Goal: Task Accomplishment & Management: Complete application form

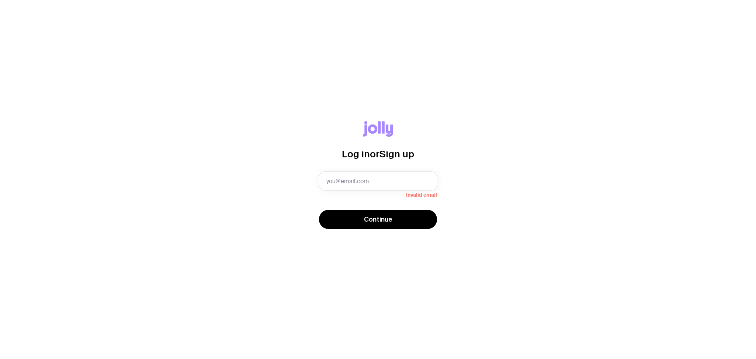
type input "[PERSON_NAME][EMAIL_ADDRESS][PERSON_NAME][DOMAIN_NAME]"
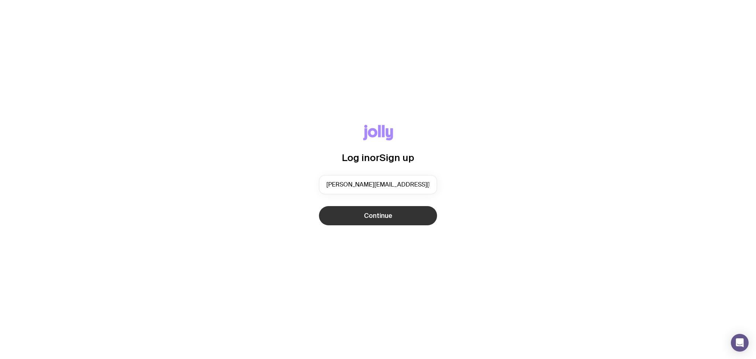
click at [392, 215] on button "Continue" at bounding box center [378, 215] width 118 height 19
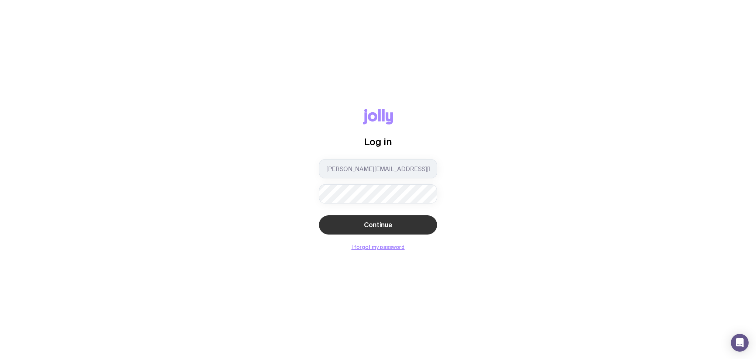
click at [402, 219] on button "Continue" at bounding box center [378, 224] width 118 height 19
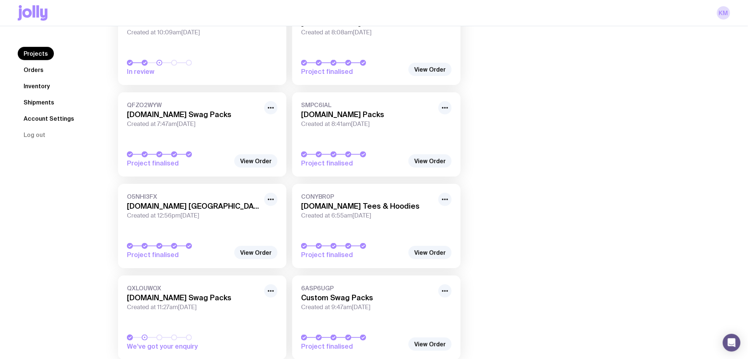
scroll to position [98, 0]
click at [194, 203] on h3 "[DOMAIN_NAME] [GEOGRAPHIC_DATA]" at bounding box center [193, 205] width 133 height 9
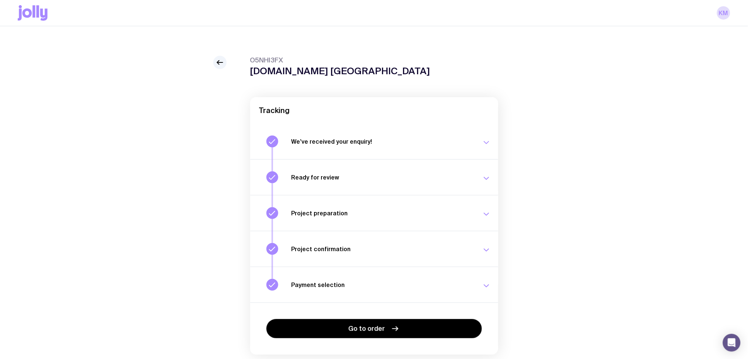
click at [467, 287] on h3 "Payment selection" at bounding box center [383, 284] width 182 height 7
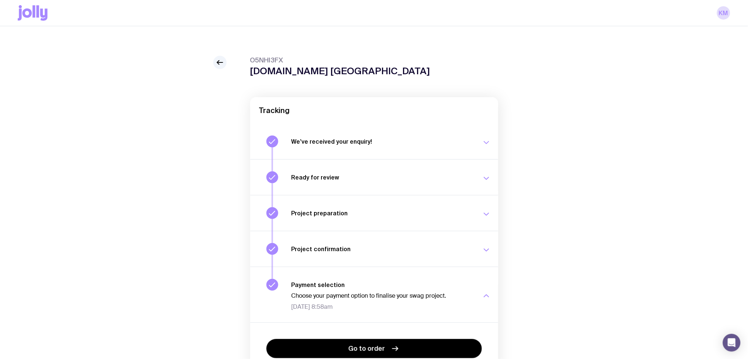
scroll to position [45, 0]
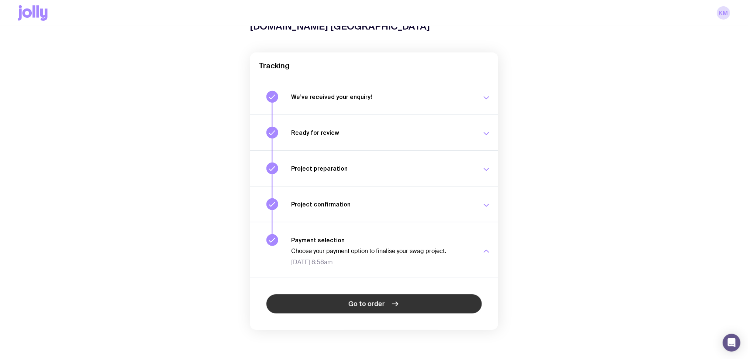
click at [397, 297] on link "Go to order" at bounding box center [375, 303] width 216 height 19
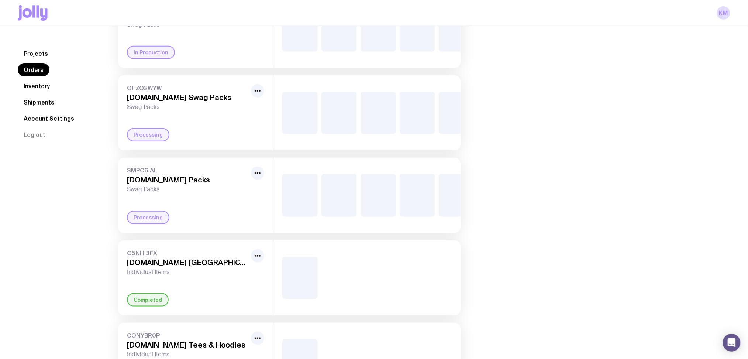
scroll to position [246, 0]
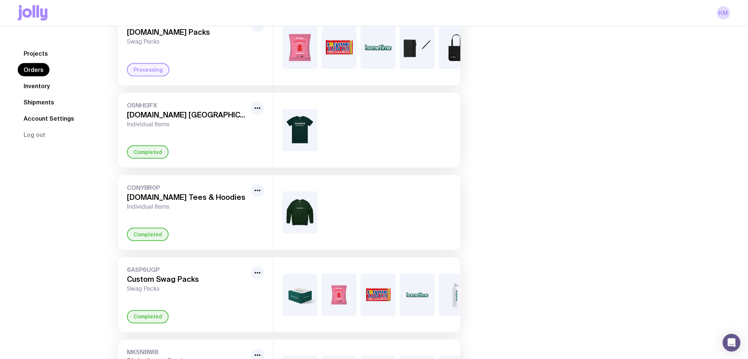
click at [294, 149] on img at bounding box center [299, 130] width 35 height 42
click at [155, 159] on div "Completed" at bounding box center [148, 151] width 42 height 13
click at [256, 113] on icon "button" at bounding box center [257, 108] width 9 height 9
click at [226, 164] on div "O5NHI3FX [DOMAIN_NAME] [GEOGRAPHIC_DATA] Individual Items Rename Completed" at bounding box center [195, 130] width 155 height 75
click at [45, 100] on link "Shipments" at bounding box center [39, 102] width 42 height 13
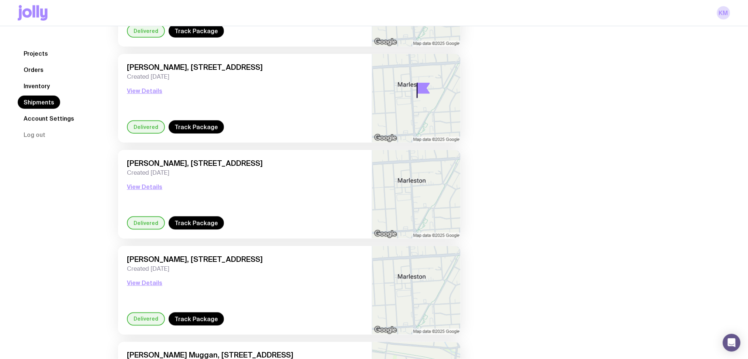
scroll to position [246, 0]
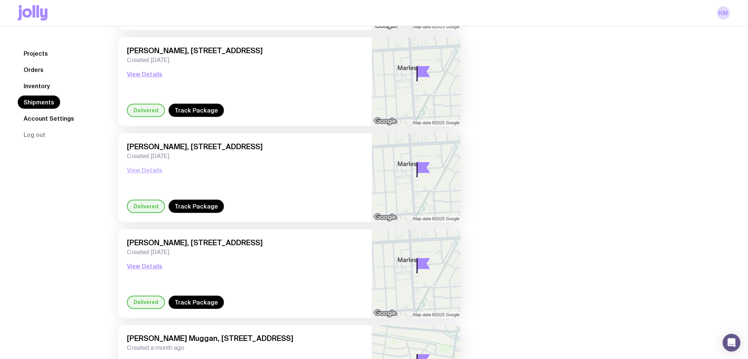
click at [134, 166] on button "View Details" at bounding box center [144, 170] width 35 height 9
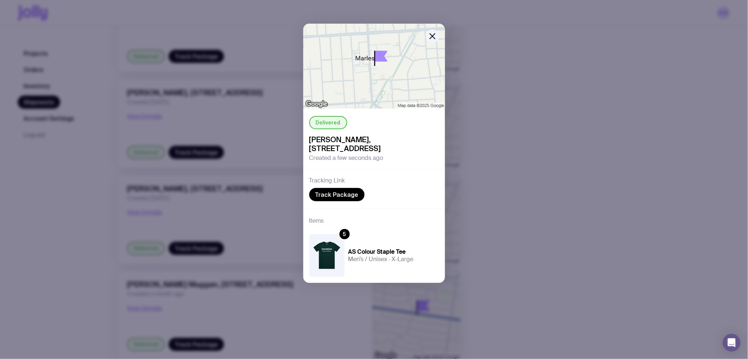
scroll to position [394, 0]
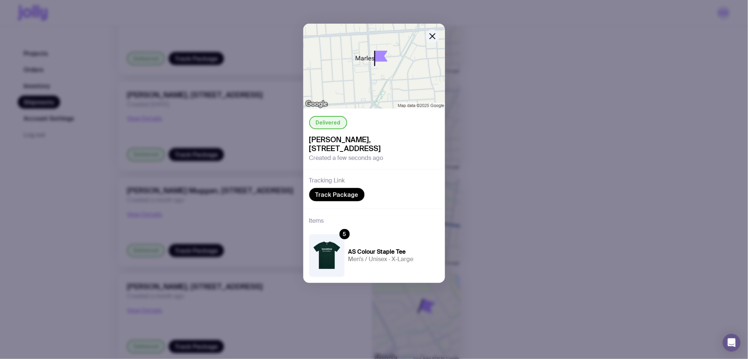
click at [323, 250] on img at bounding box center [326, 255] width 35 height 42
click at [436, 41] on button "button" at bounding box center [432, 36] width 13 height 13
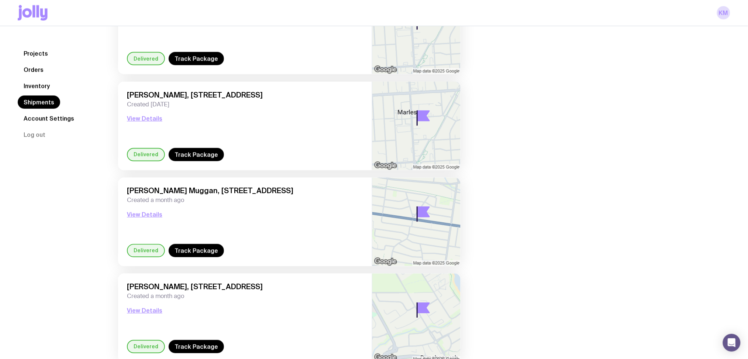
click at [60, 119] on link "Account Settings" at bounding box center [49, 118] width 62 height 13
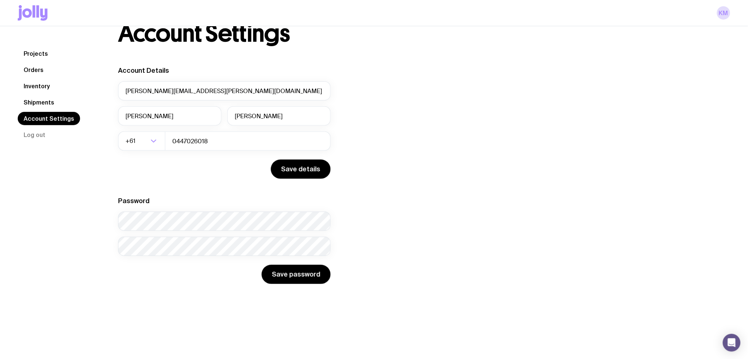
scroll to position [26, 0]
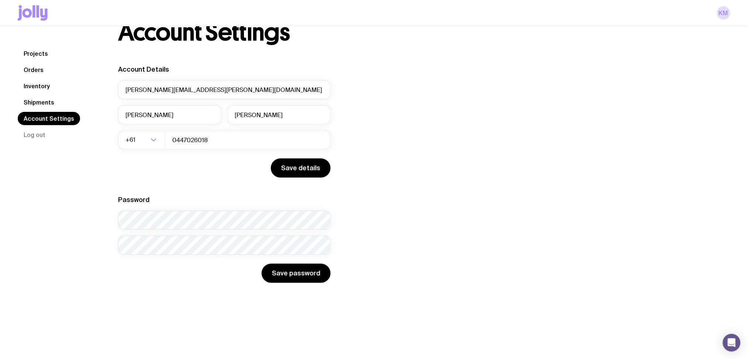
click at [31, 71] on link "Orders" at bounding box center [34, 69] width 32 height 13
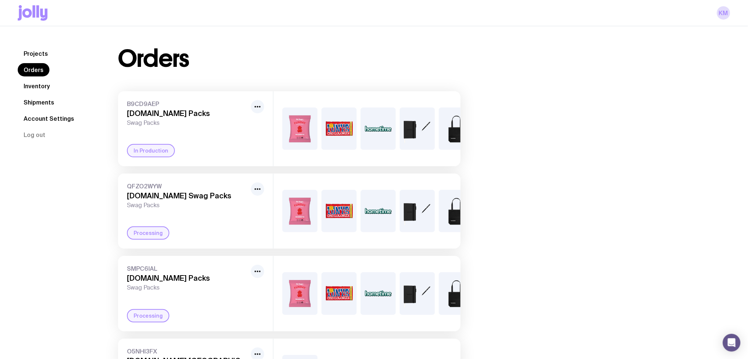
click at [50, 52] on link "Projects" at bounding box center [36, 53] width 36 height 13
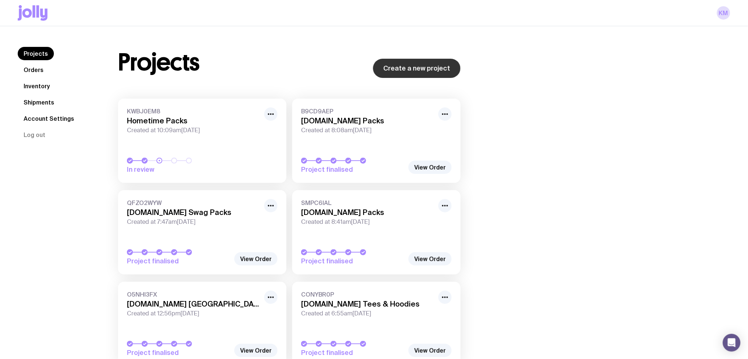
click at [412, 71] on link "Create a new project" at bounding box center [417, 68] width 88 height 19
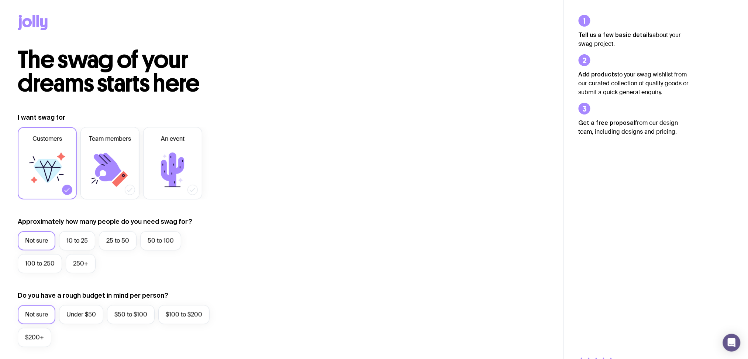
click at [37, 243] on label "Not sure" at bounding box center [37, 240] width 38 height 19
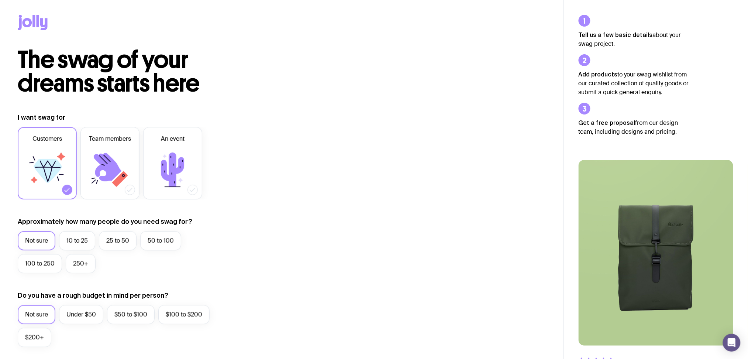
click at [0, 0] on input "Not sure" at bounding box center [0, 0] width 0 height 0
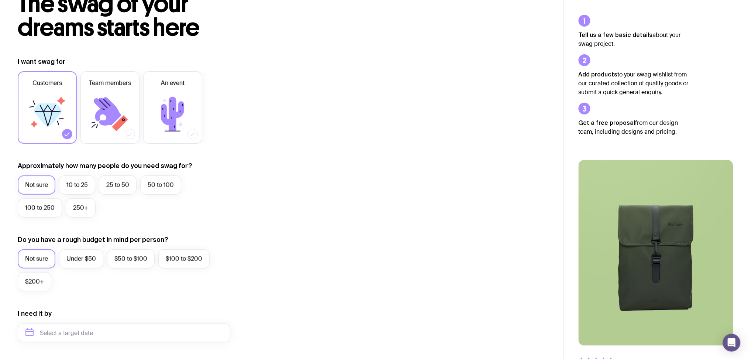
scroll to position [98, 0]
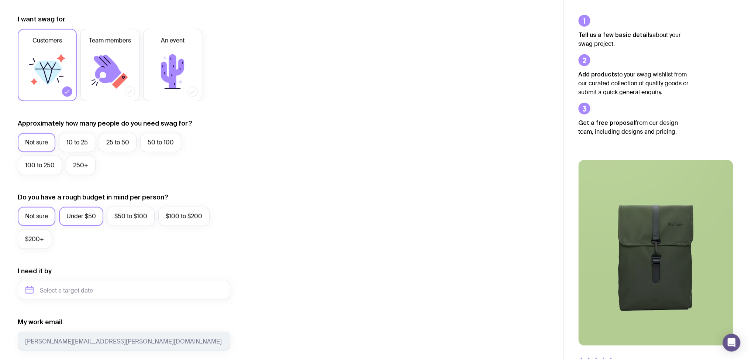
click at [90, 209] on label "Under $50" at bounding box center [81, 216] width 44 height 19
click at [0, 0] on input "Under $50" at bounding box center [0, 0] width 0 height 0
click at [108, 284] on input "text" at bounding box center [124, 290] width 213 height 19
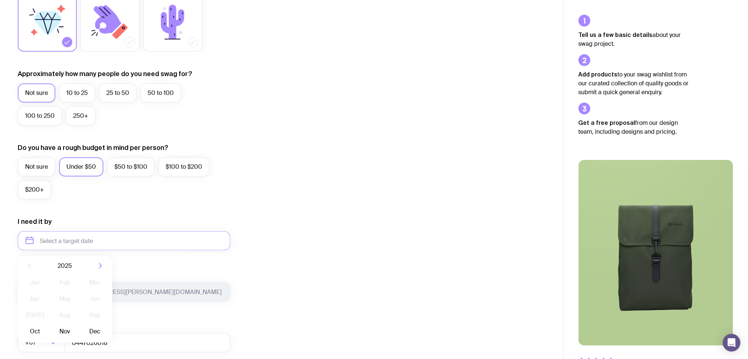
click at [71, 266] on span "2025" at bounding box center [65, 265] width 14 height 9
click at [39, 326] on button "Oct" at bounding box center [34, 331] width 27 height 15
type input "[DATE]"
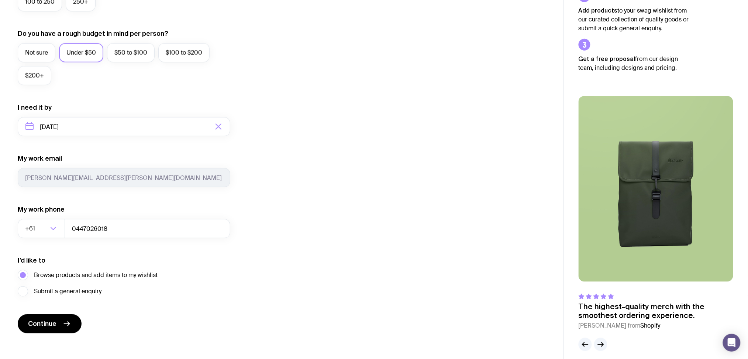
scroll to position [268, 0]
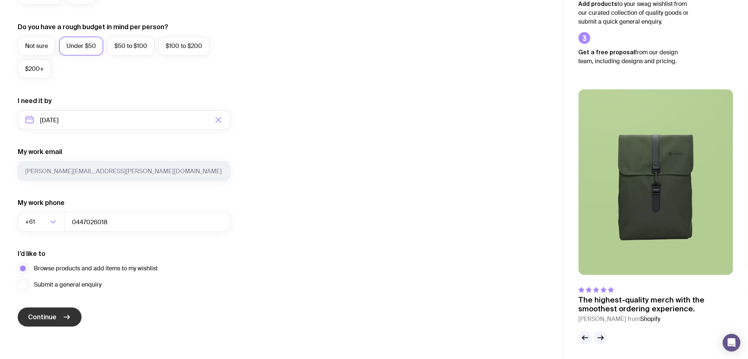
click at [56, 313] on span "Continue" at bounding box center [42, 317] width 28 height 9
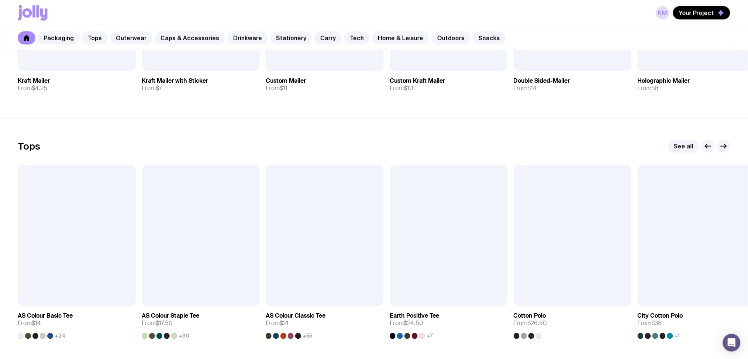
scroll to position [344, 0]
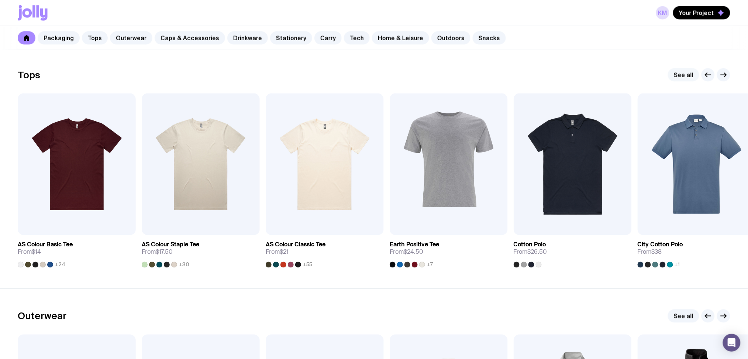
click at [686, 77] on link "See all" at bounding box center [683, 74] width 31 height 13
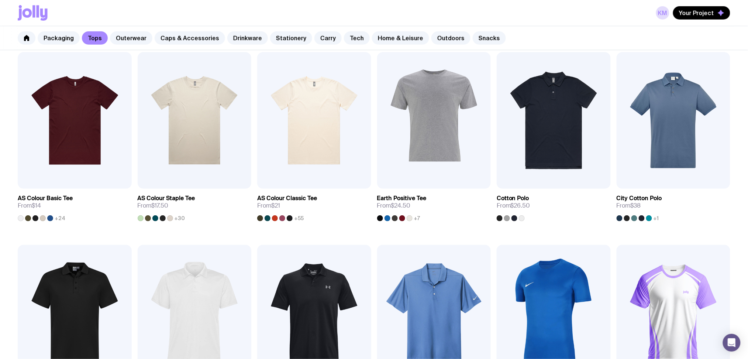
scroll to position [98, 0]
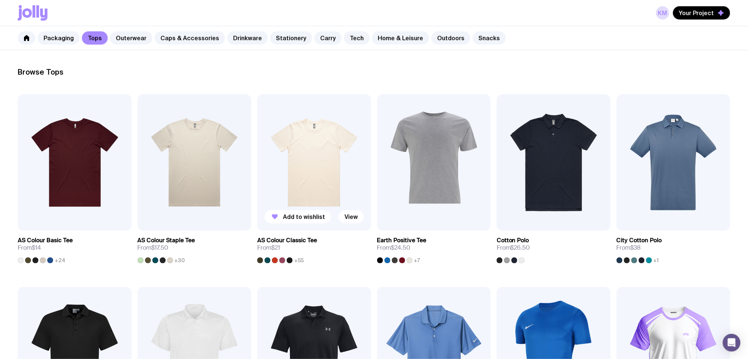
click at [309, 145] on img at bounding box center [314, 162] width 114 height 137
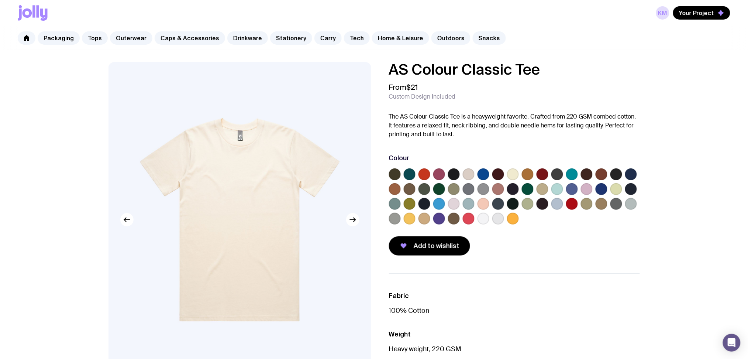
click at [441, 186] on label at bounding box center [439, 189] width 12 height 12
click at [0, 0] on input "radio" at bounding box center [0, 0] width 0 height 0
